Goal: Check status

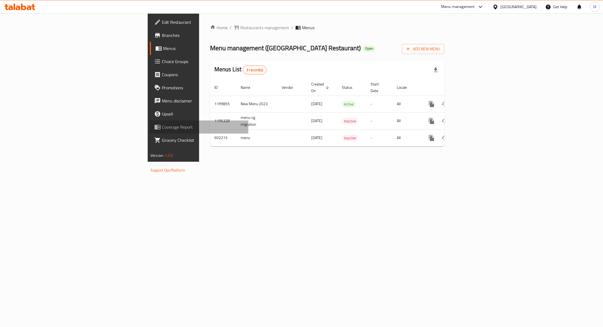
click at [150, 133] on link "Coverage Report" at bounding box center [199, 127] width 98 height 13
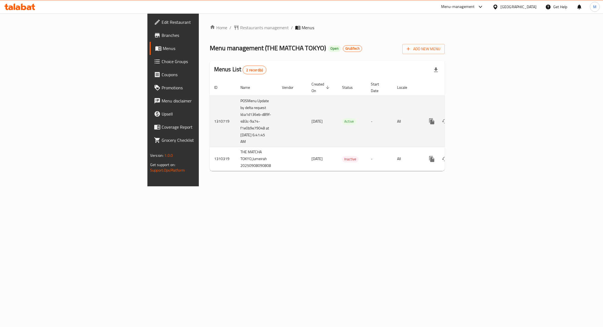
drag, startPoint x: 143, startPoint y: 94, endPoint x: 163, endPoint y: 137, distance: 47.2
click at [236, 137] on td "POSMenu Update by delta request Id:a1d136eb-d89f-483c-9a74-f1e0b9e79048 at [DAT…" at bounding box center [257, 121] width 42 height 51
